Goal: Information Seeking & Learning: Learn about a topic

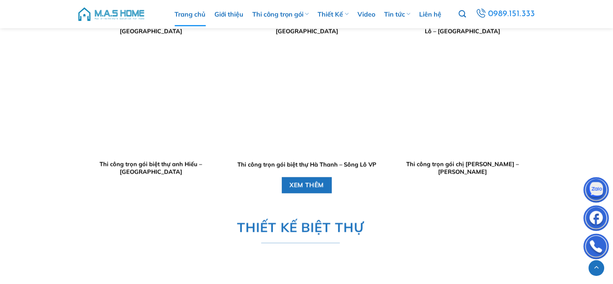
scroll to position [968, 0]
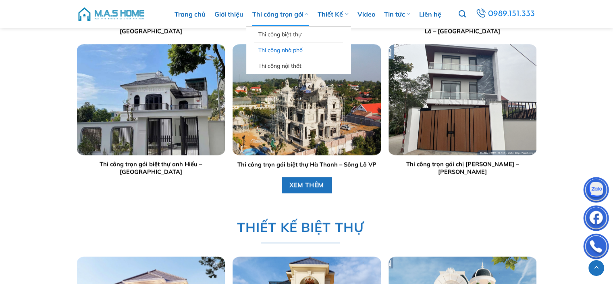
click at [293, 51] on link "Thi công nhà phố" at bounding box center [299, 49] width 81 height 15
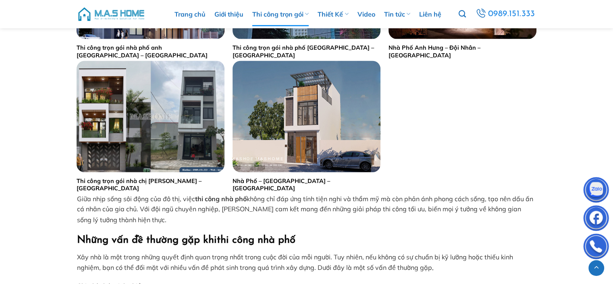
scroll to position [1452, 0]
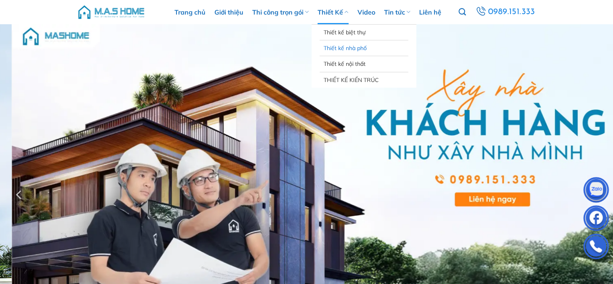
click at [336, 46] on link "Thiết kế nhà phố" at bounding box center [364, 47] width 81 height 15
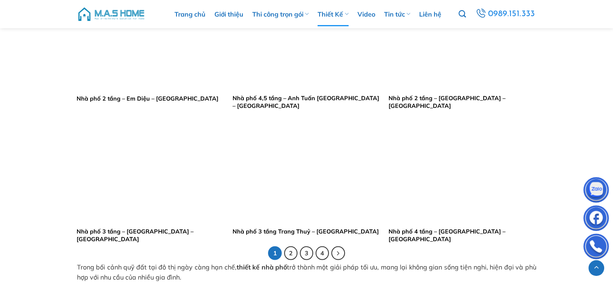
scroll to position [1654, 0]
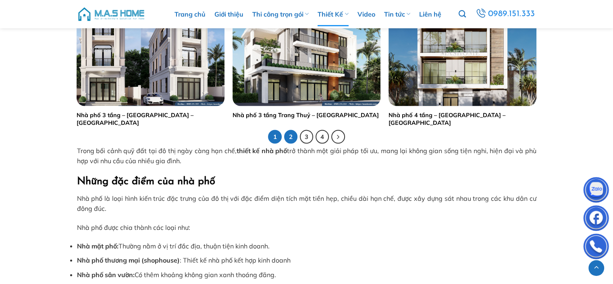
click at [292, 137] on link "2" at bounding box center [291, 137] width 14 height 14
click at [322, 135] on link "4" at bounding box center [323, 137] width 14 height 14
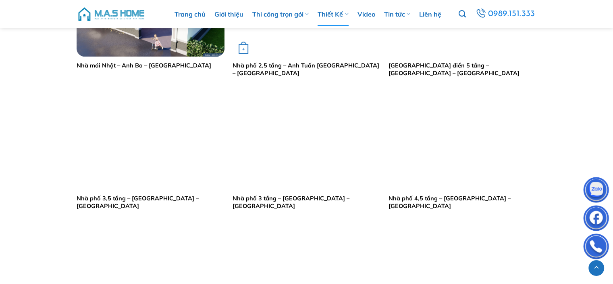
scroll to position [645, 0]
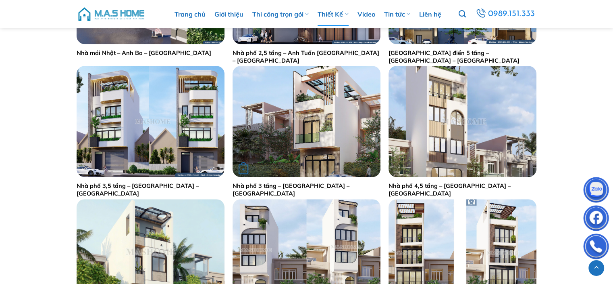
click at [333, 134] on img "Nhà phố 3 tầng - Chị Hương - Thái Bình" at bounding box center [307, 121] width 148 height 111
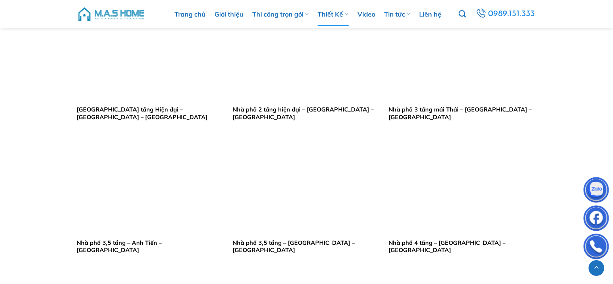
scroll to position [1152, 0]
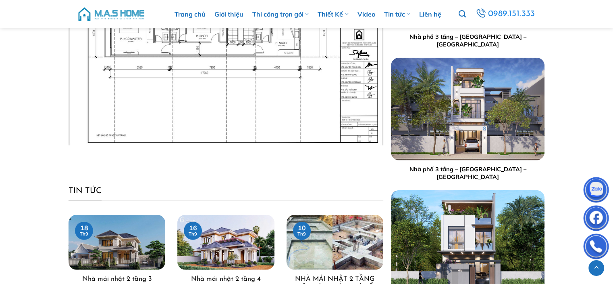
scroll to position [2198, 0]
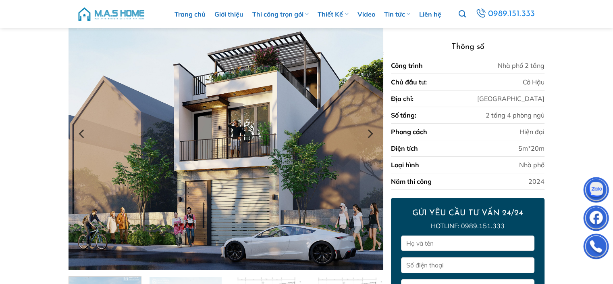
scroll to position [81, 0]
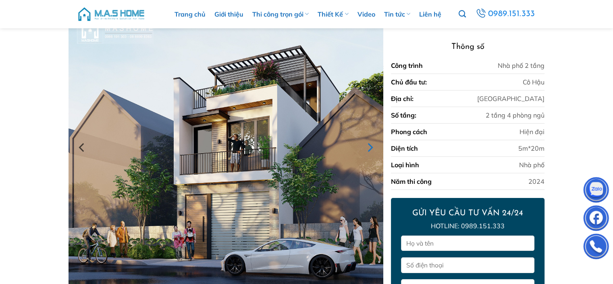
click at [366, 148] on icon "Next" at bounding box center [370, 147] width 15 height 15
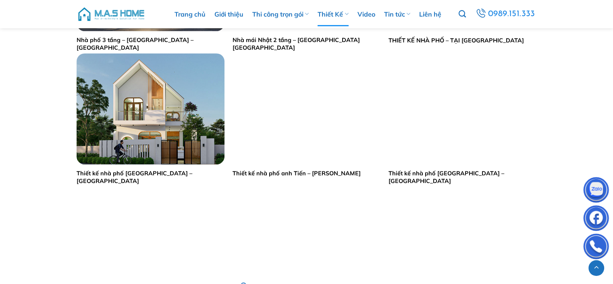
scroll to position [403, 0]
